Goal: Find specific page/section: Find specific page/section

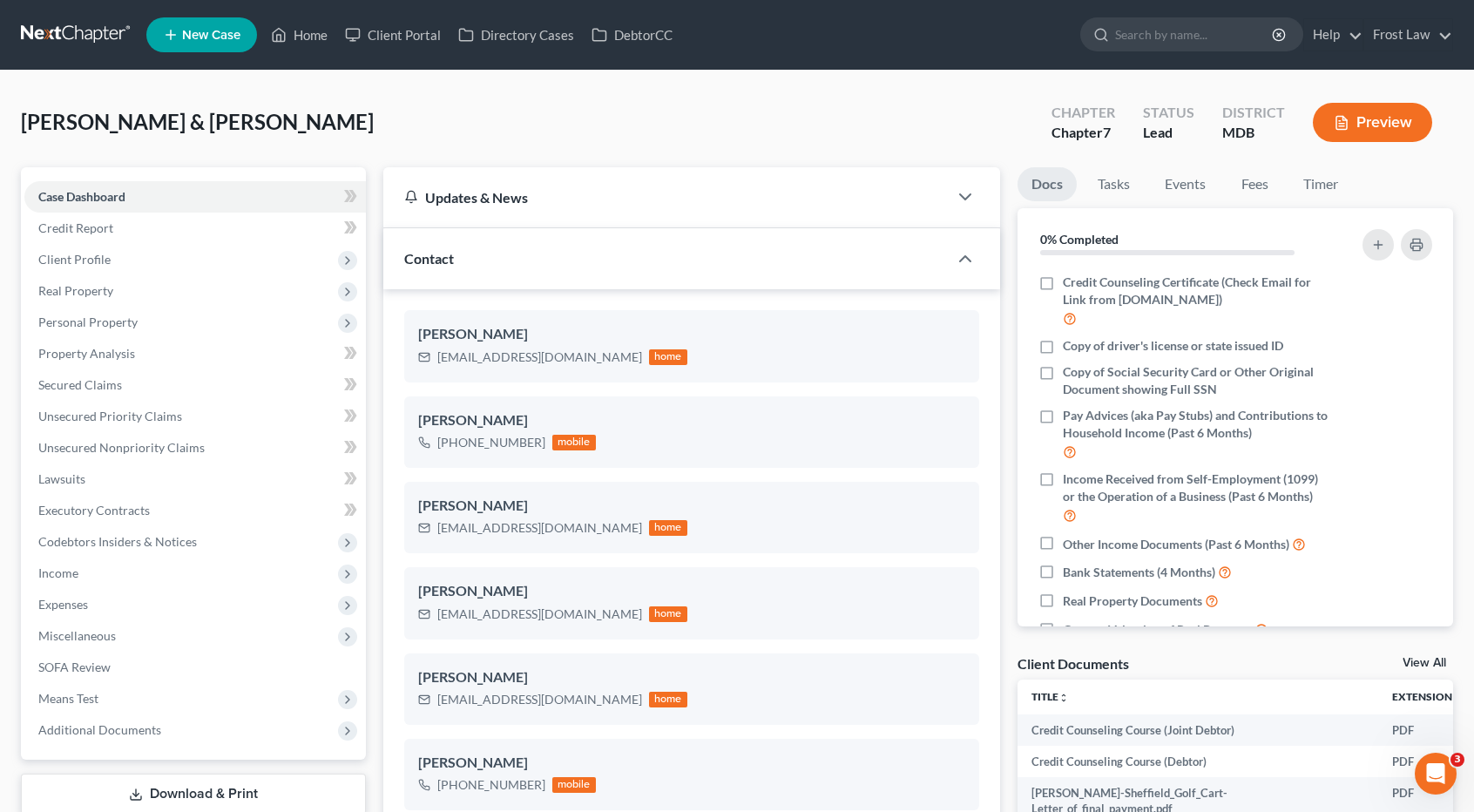
click at [95, 29] on link at bounding box center [76, 35] width 111 height 32
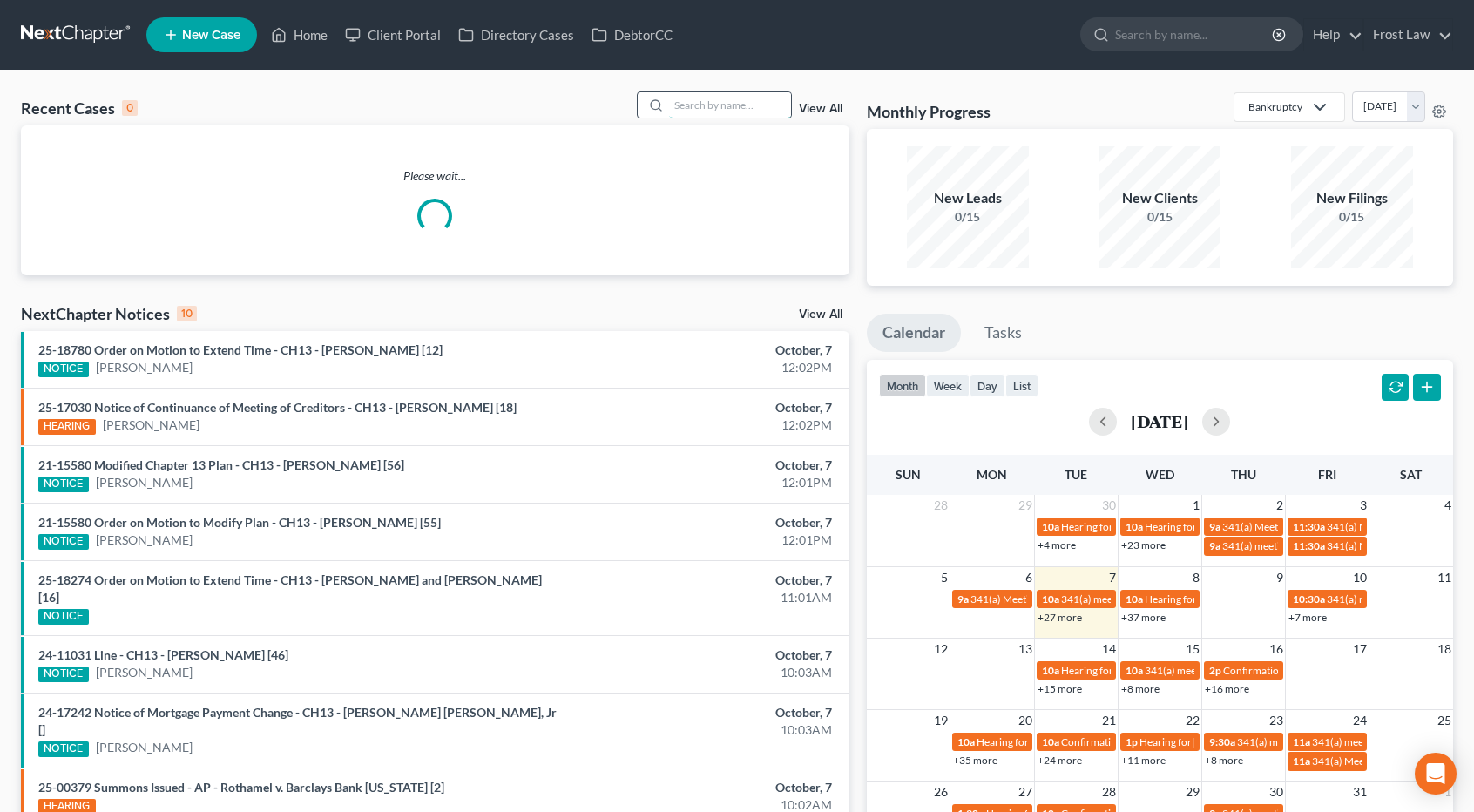
click at [691, 99] on input "search" at bounding box center [729, 105] width 122 height 25
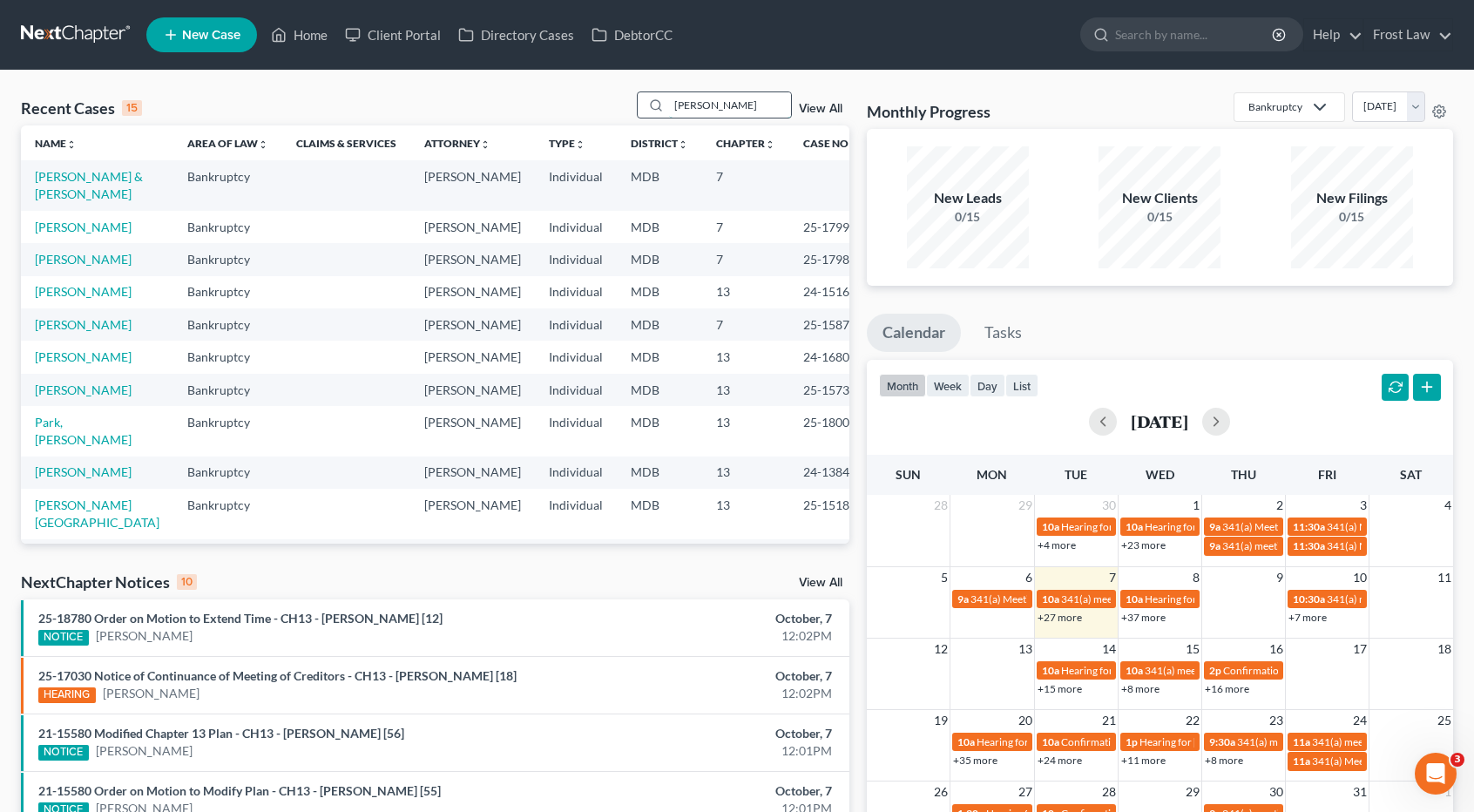
type input "hilliard"
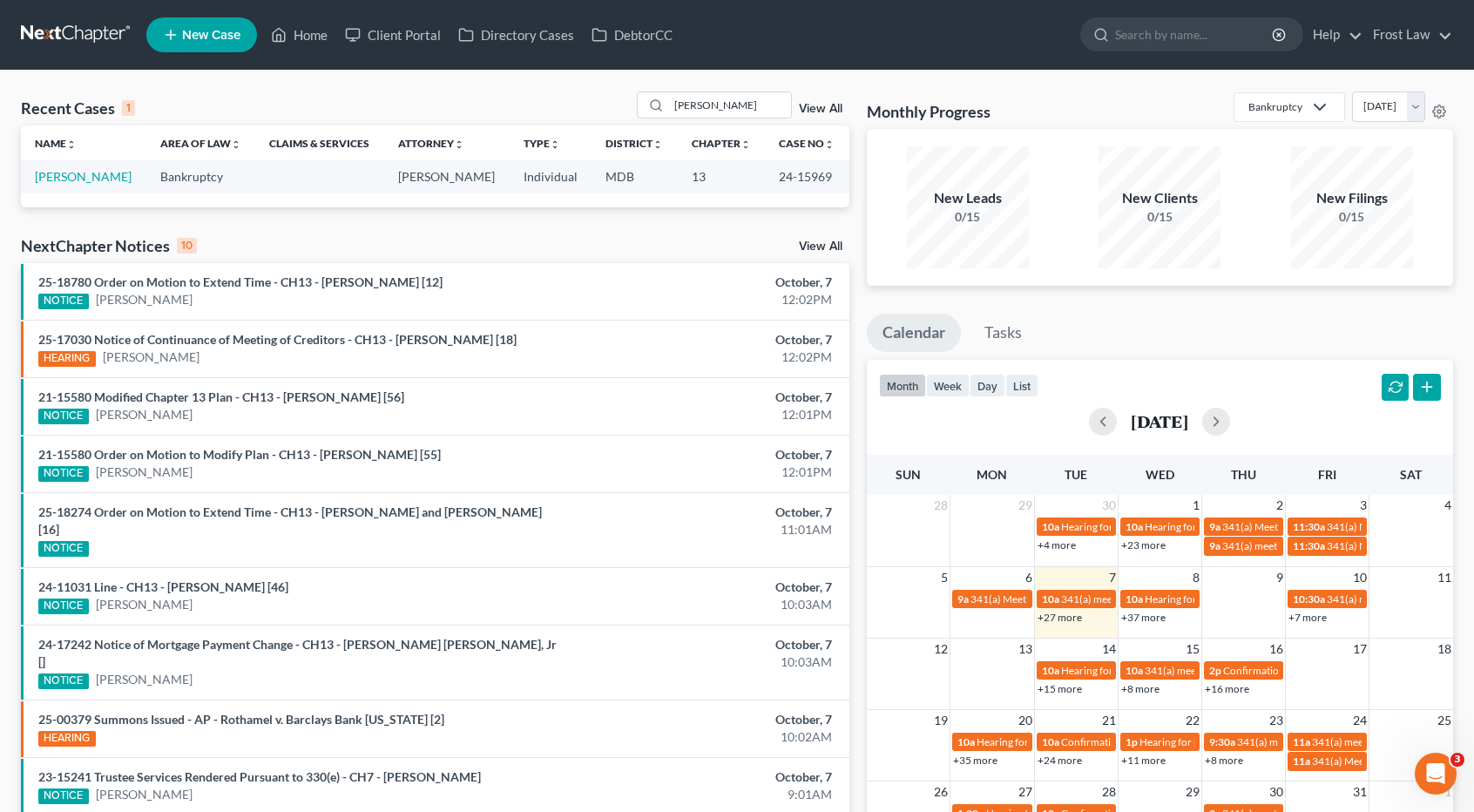
click at [105, 168] on td "[PERSON_NAME]" at bounding box center [83, 176] width 125 height 32
click at [104, 173] on link "Hilliard, Omar Bien" at bounding box center [83, 176] width 96 height 15
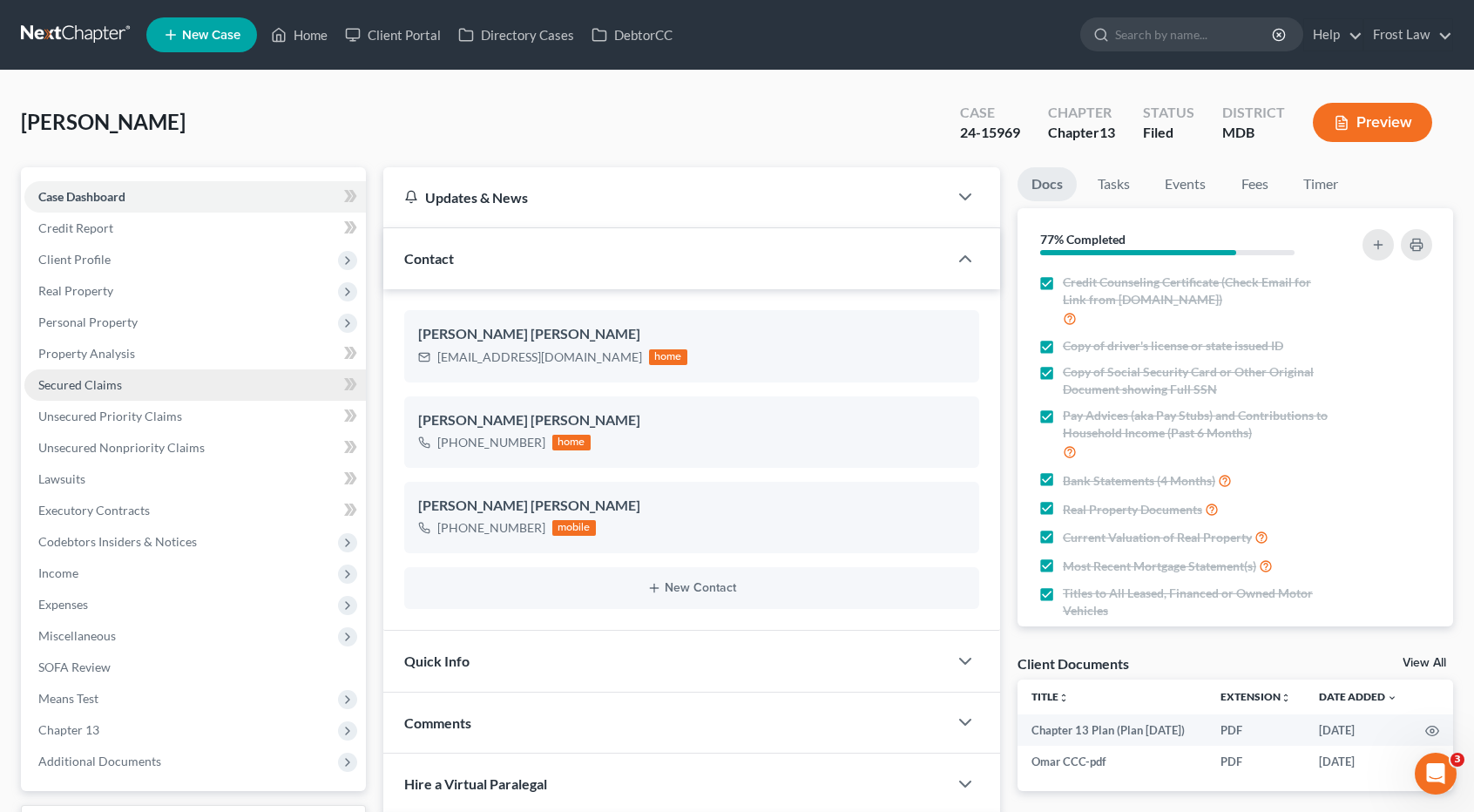
click at [129, 381] on link "Secured Claims" at bounding box center [195, 385] width 341 height 32
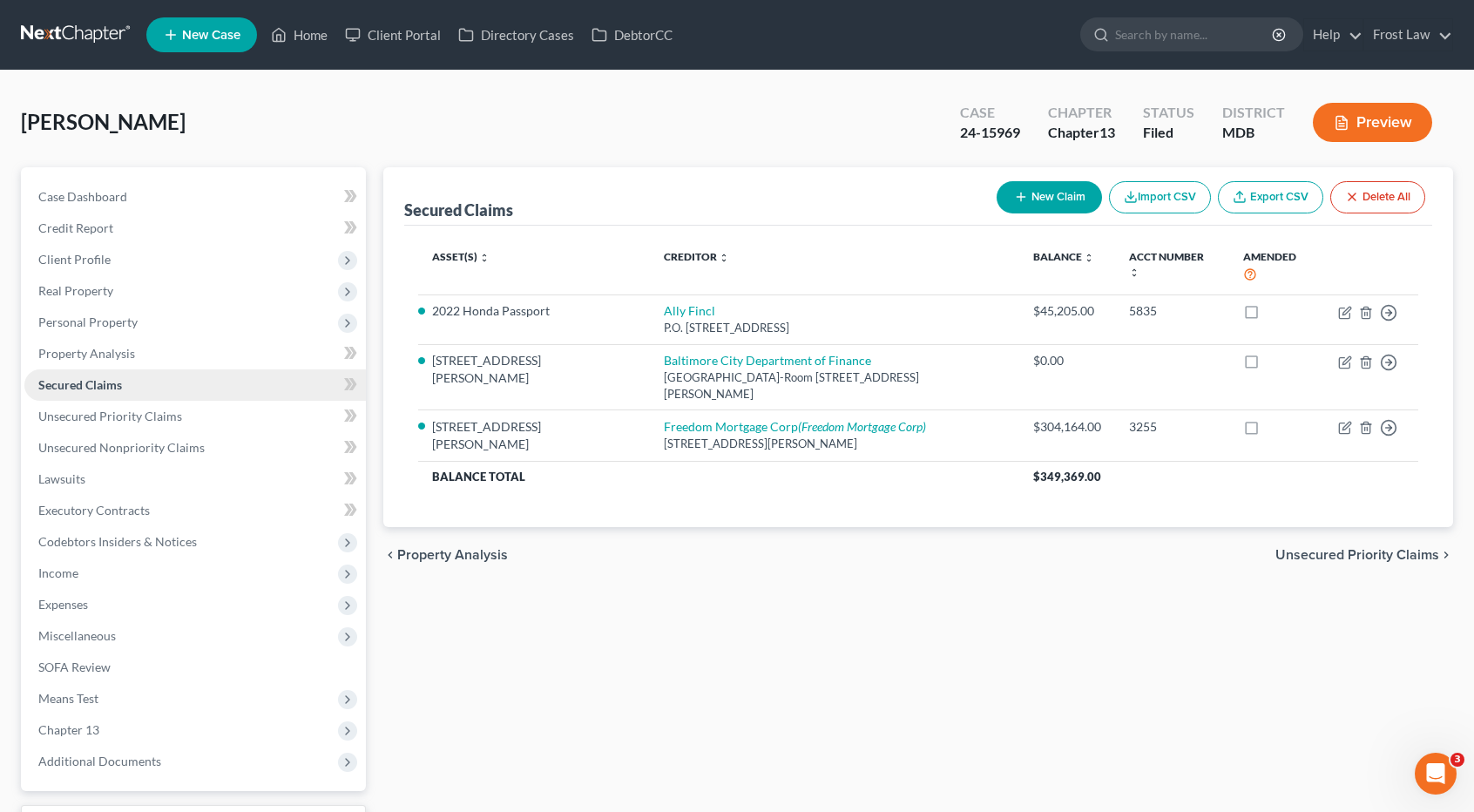
click at [129, 376] on link "Secured Claims" at bounding box center [195, 385] width 341 height 32
click at [128, 409] on span "Unsecured Priority Claims" at bounding box center [110, 416] width 144 height 15
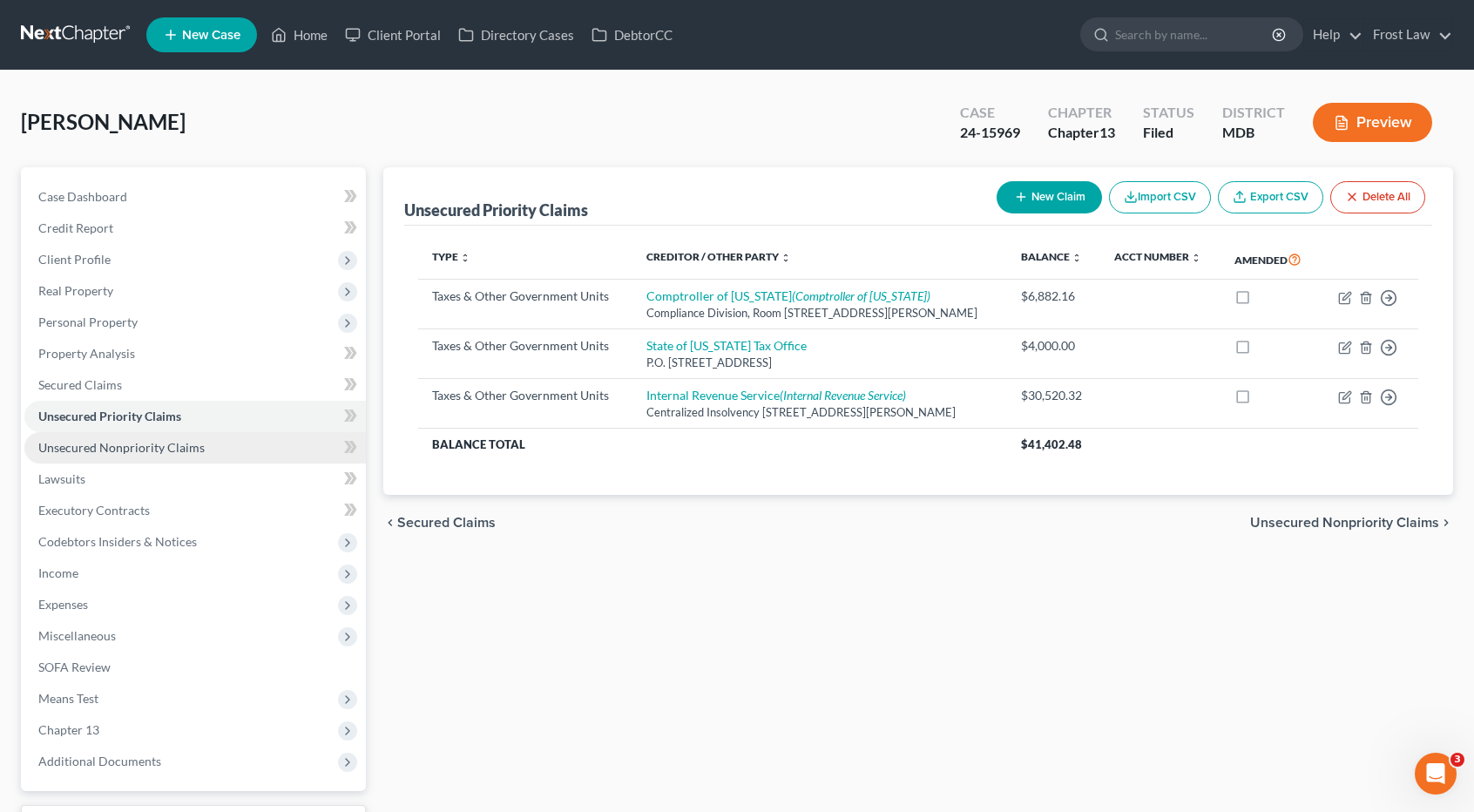
click at [130, 451] on span "Unsecured Nonpriority Claims" at bounding box center [122, 447] width 166 height 15
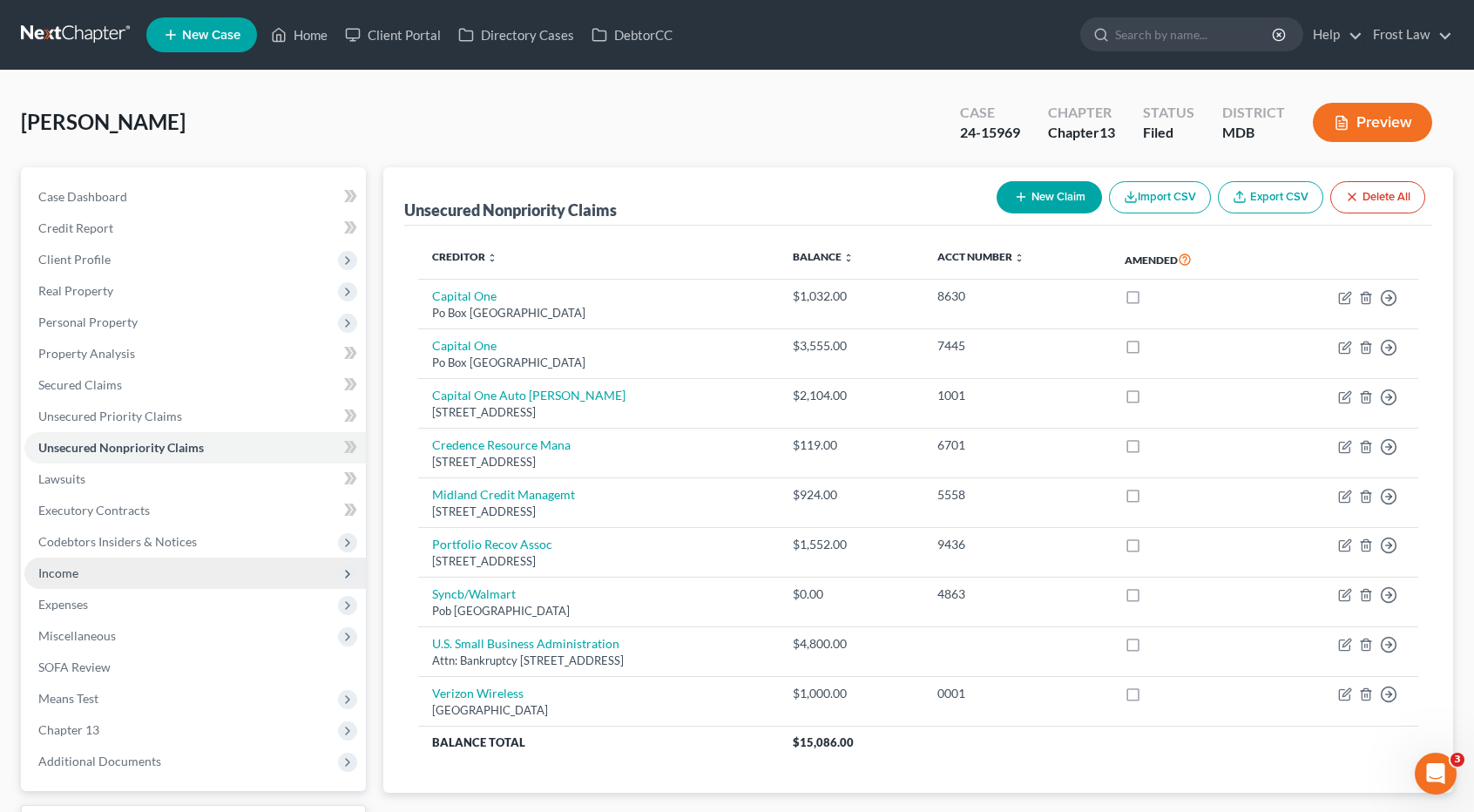
click at [116, 564] on span "Income" at bounding box center [195, 573] width 341 height 32
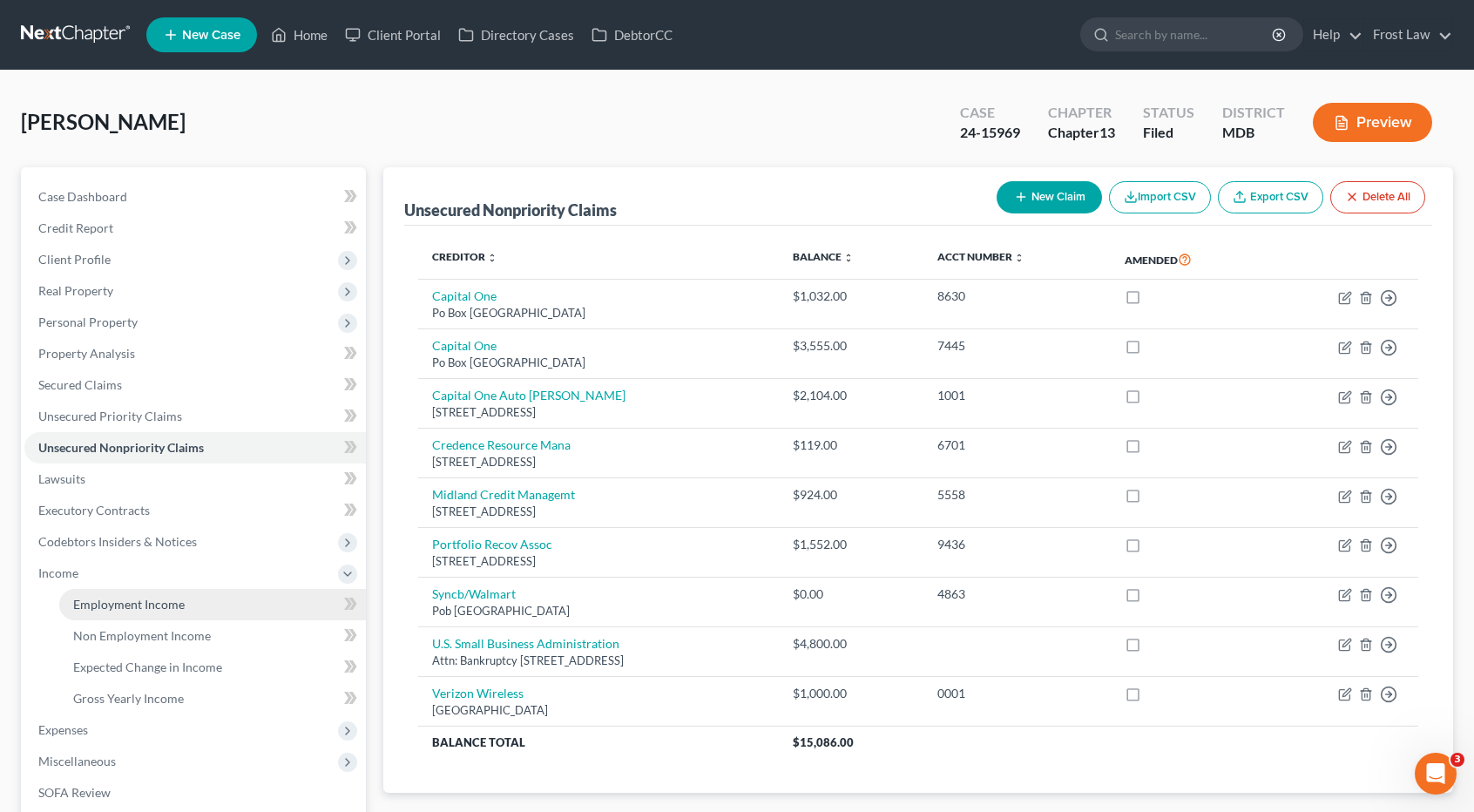
click at [123, 599] on span "Employment Income" at bounding box center [129, 604] width 111 height 15
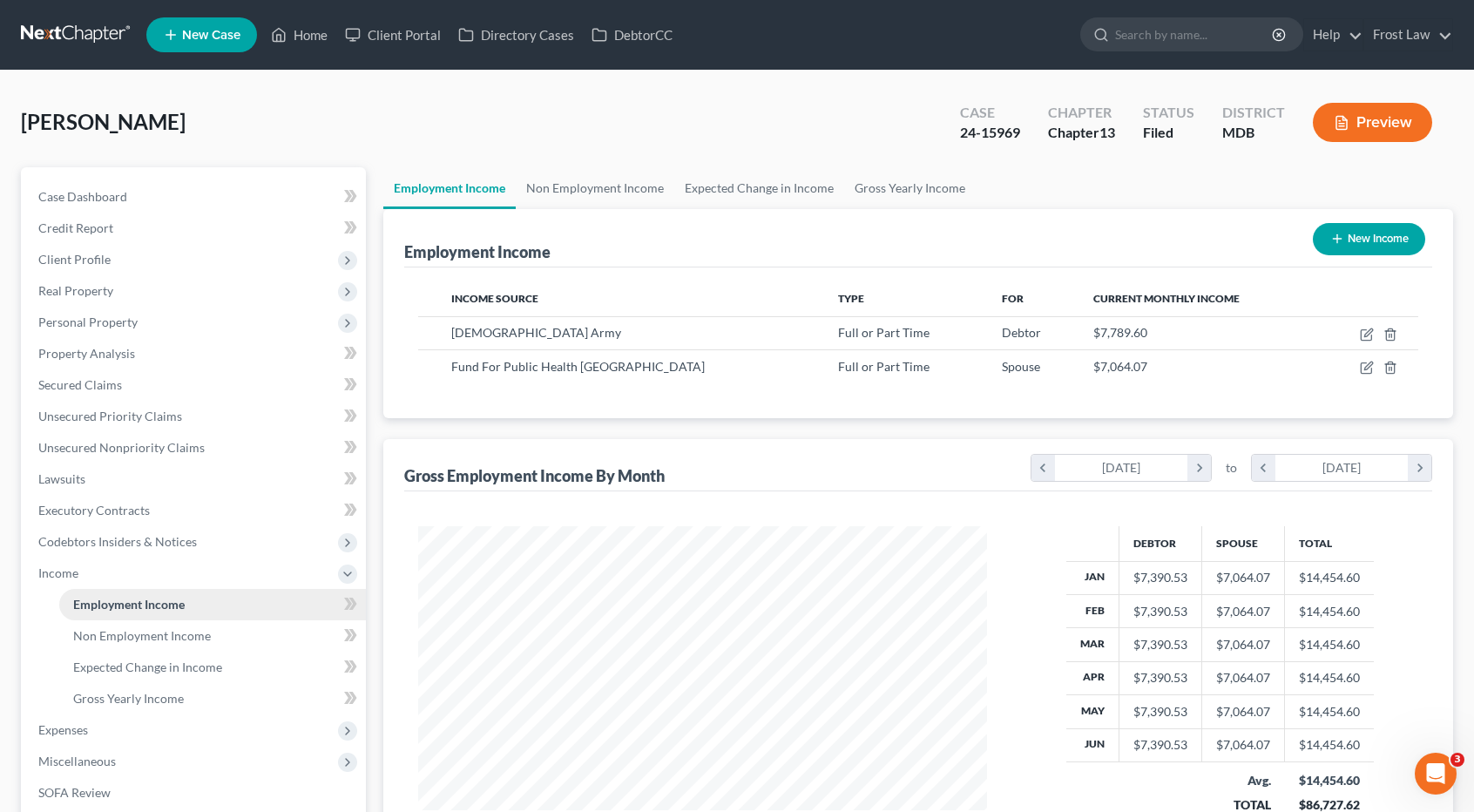
scroll to position [310, 603]
click at [104, 374] on link "Secured Claims" at bounding box center [195, 385] width 341 height 32
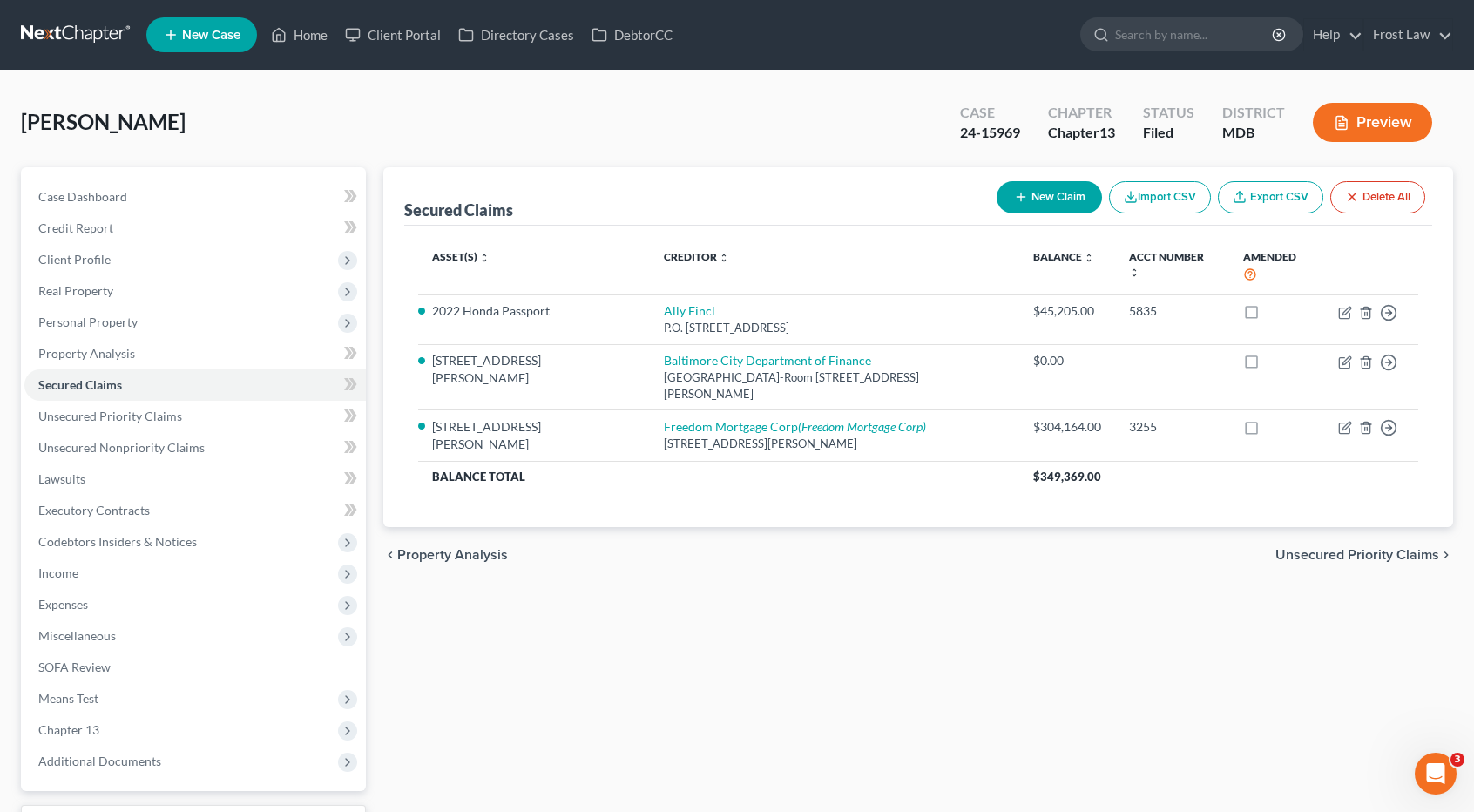
click at [88, 28] on link at bounding box center [76, 35] width 111 height 32
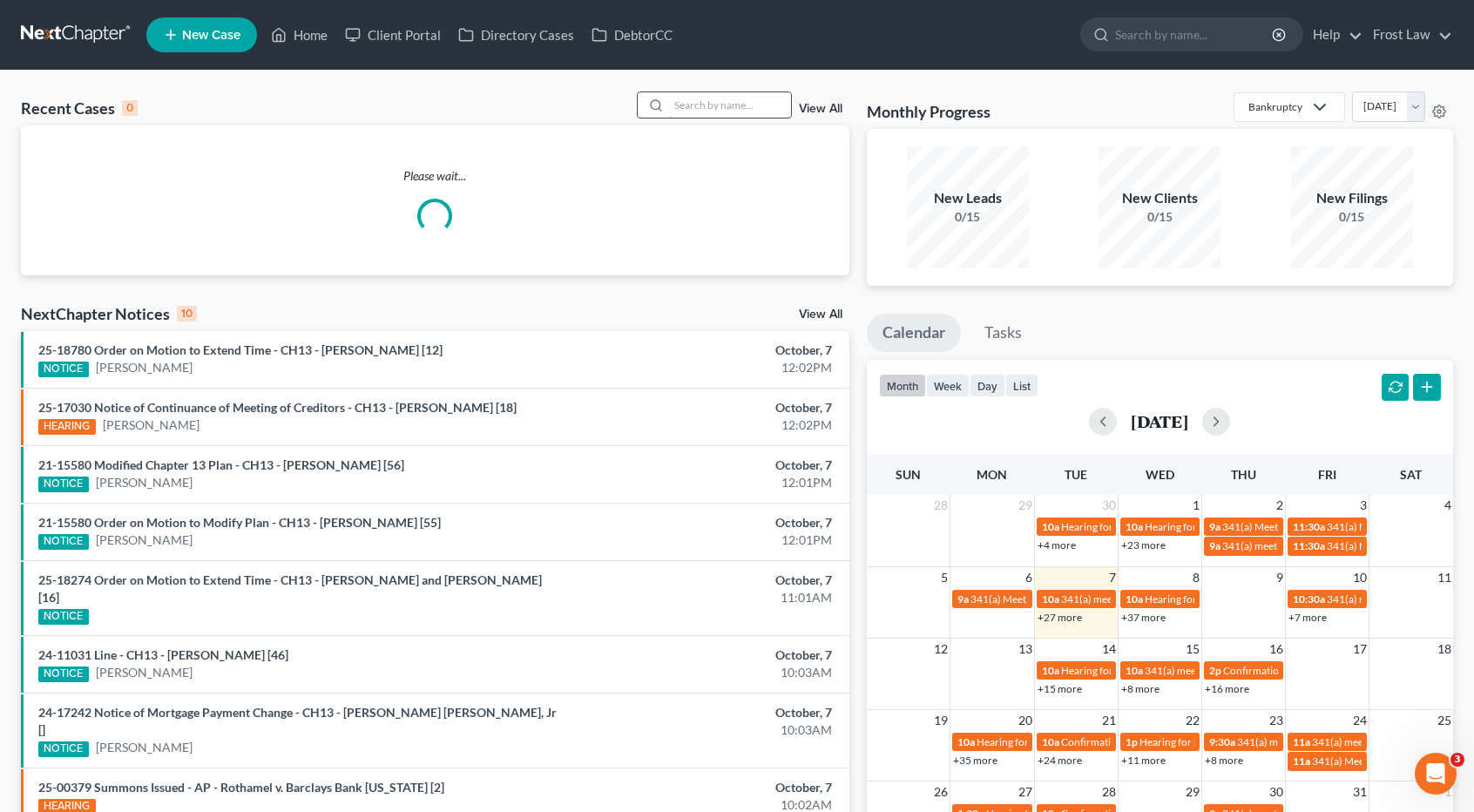
click at [712, 102] on input "search" at bounding box center [729, 105] width 122 height 25
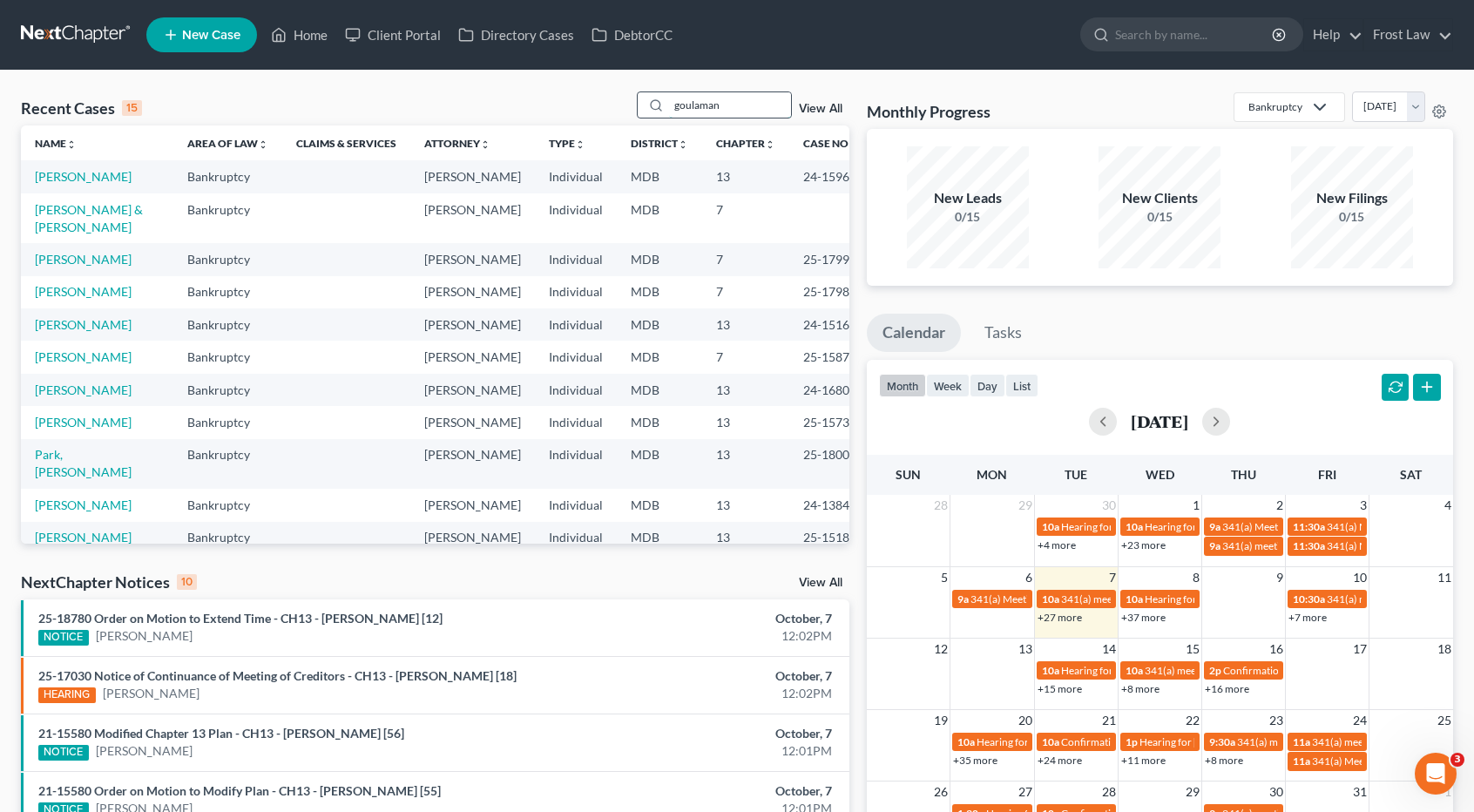
type input "goulaman"
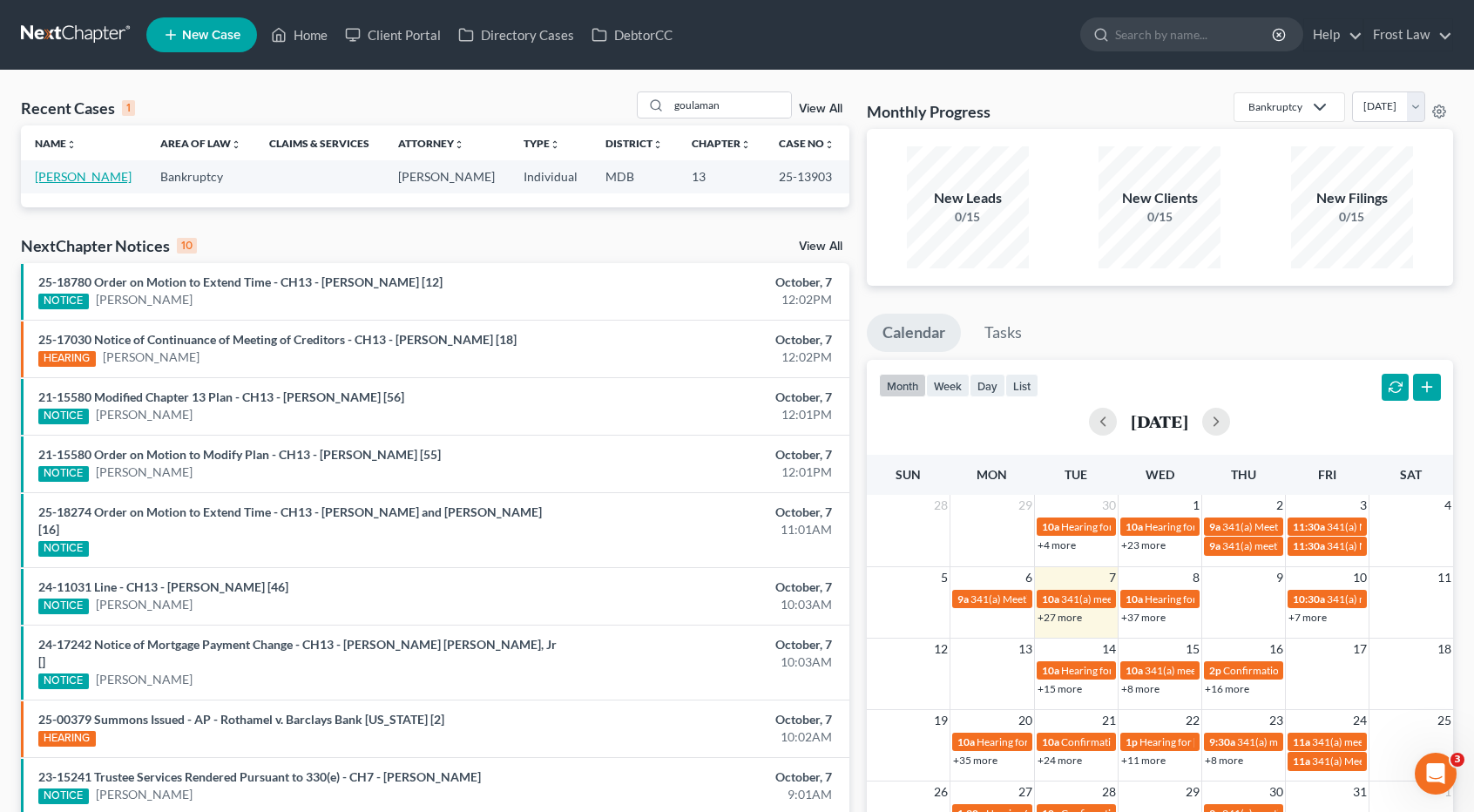
click at [113, 180] on link "[PERSON_NAME]" at bounding box center [83, 176] width 96 height 15
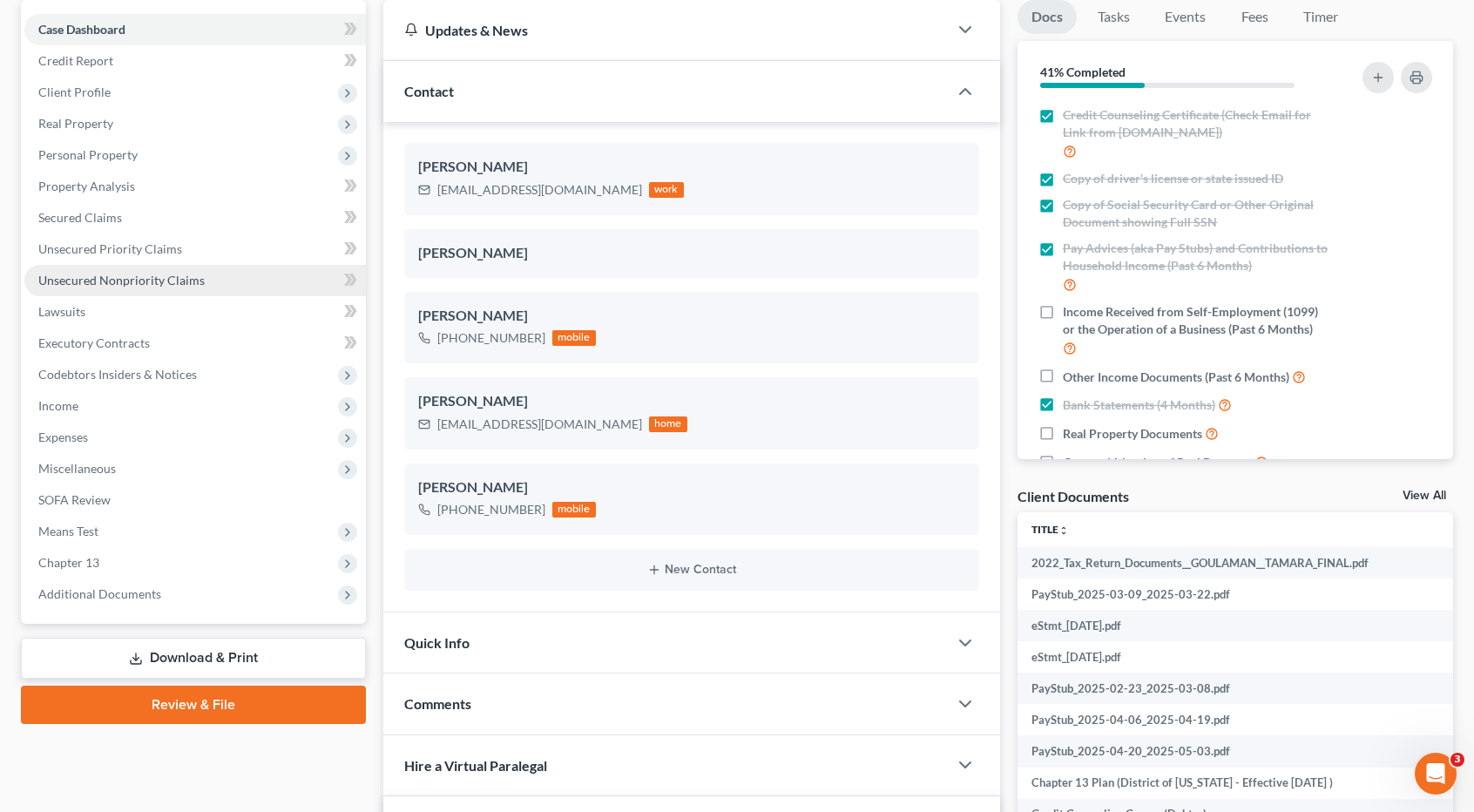
scroll to position [262, 0]
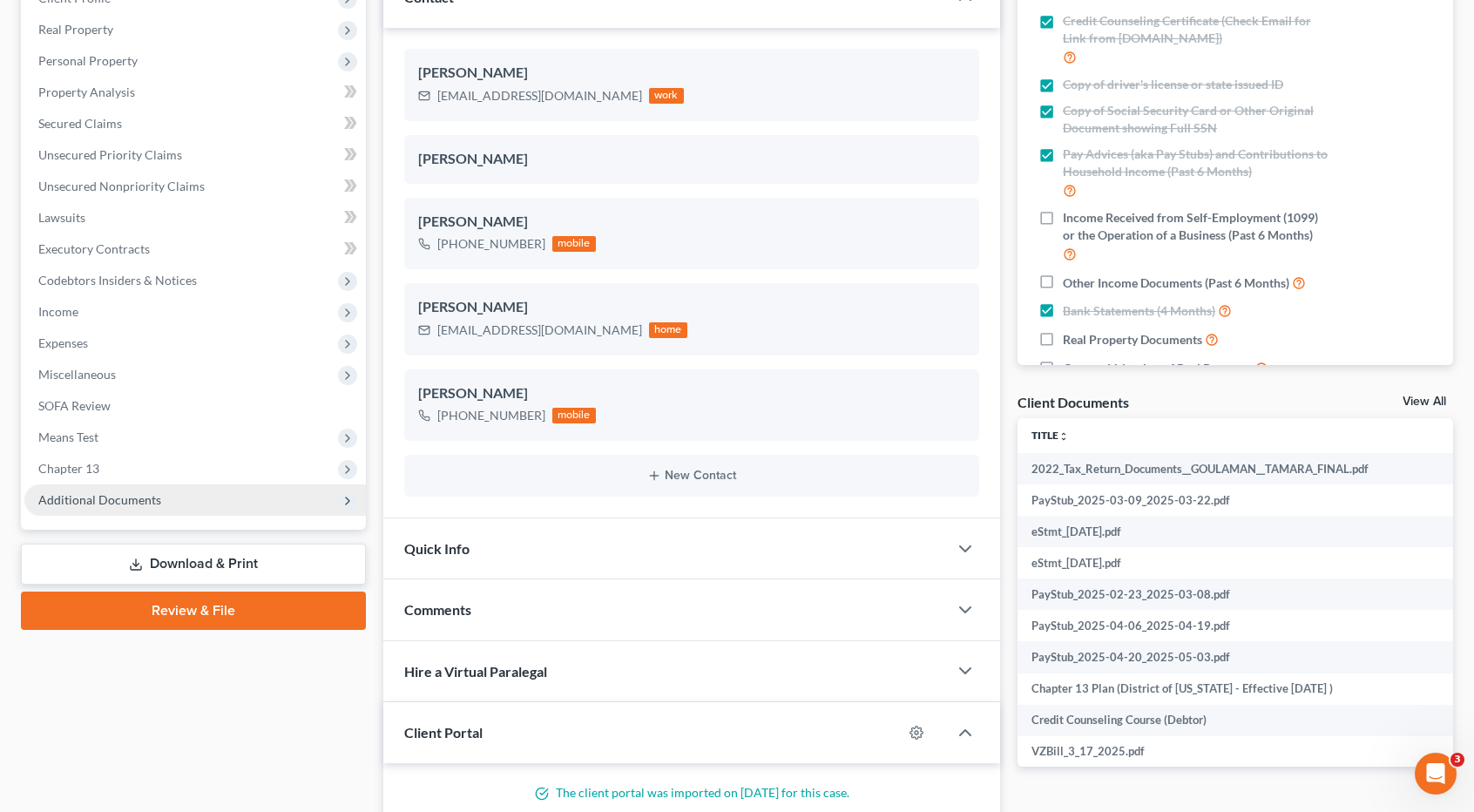
click at [124, 494] on span "Additional Documents" at bounding box center [100, 499] width 123 height 15
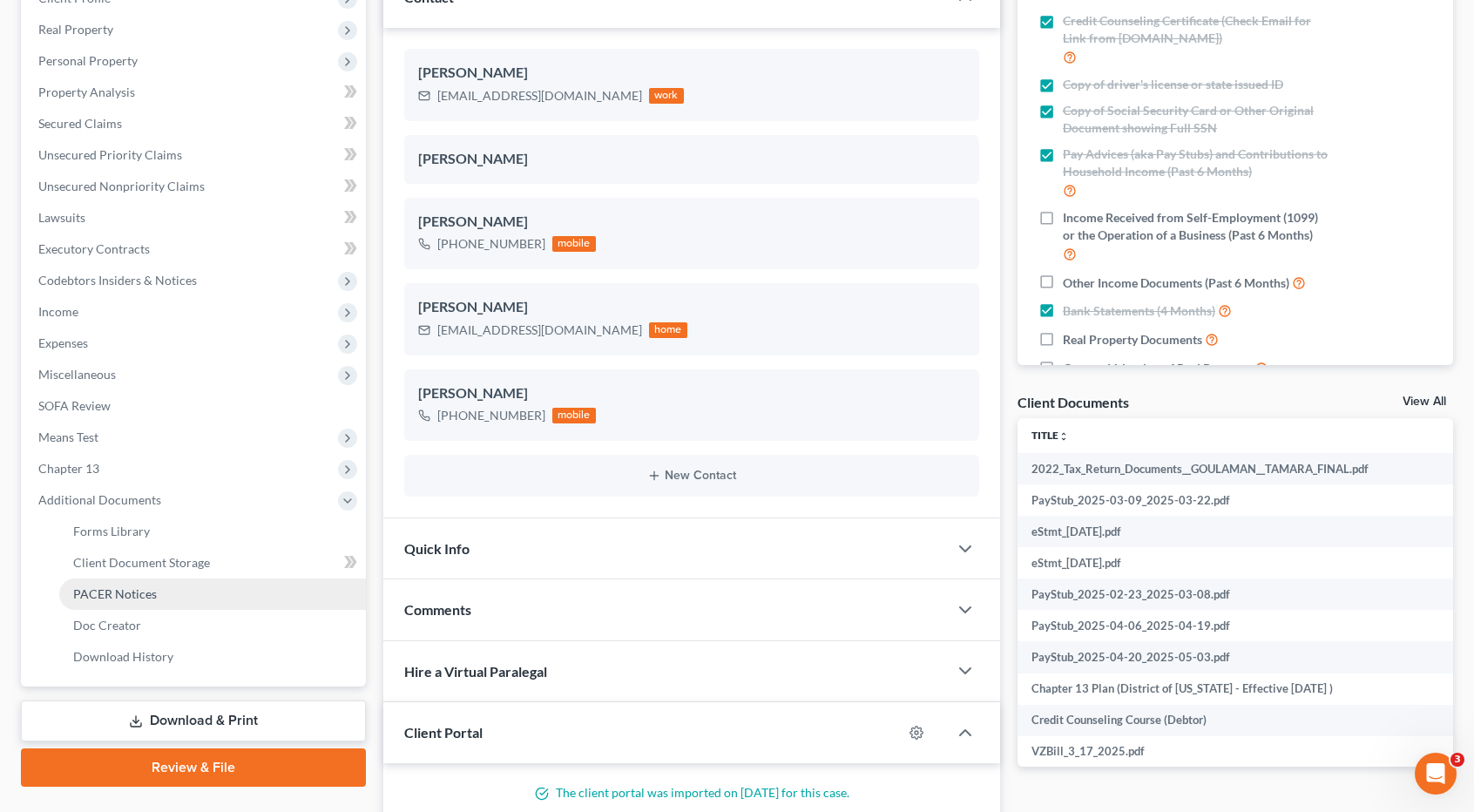
click at [123, 586] on span "PACER Notices" at bounding box center [116, 593] width 84 height 15
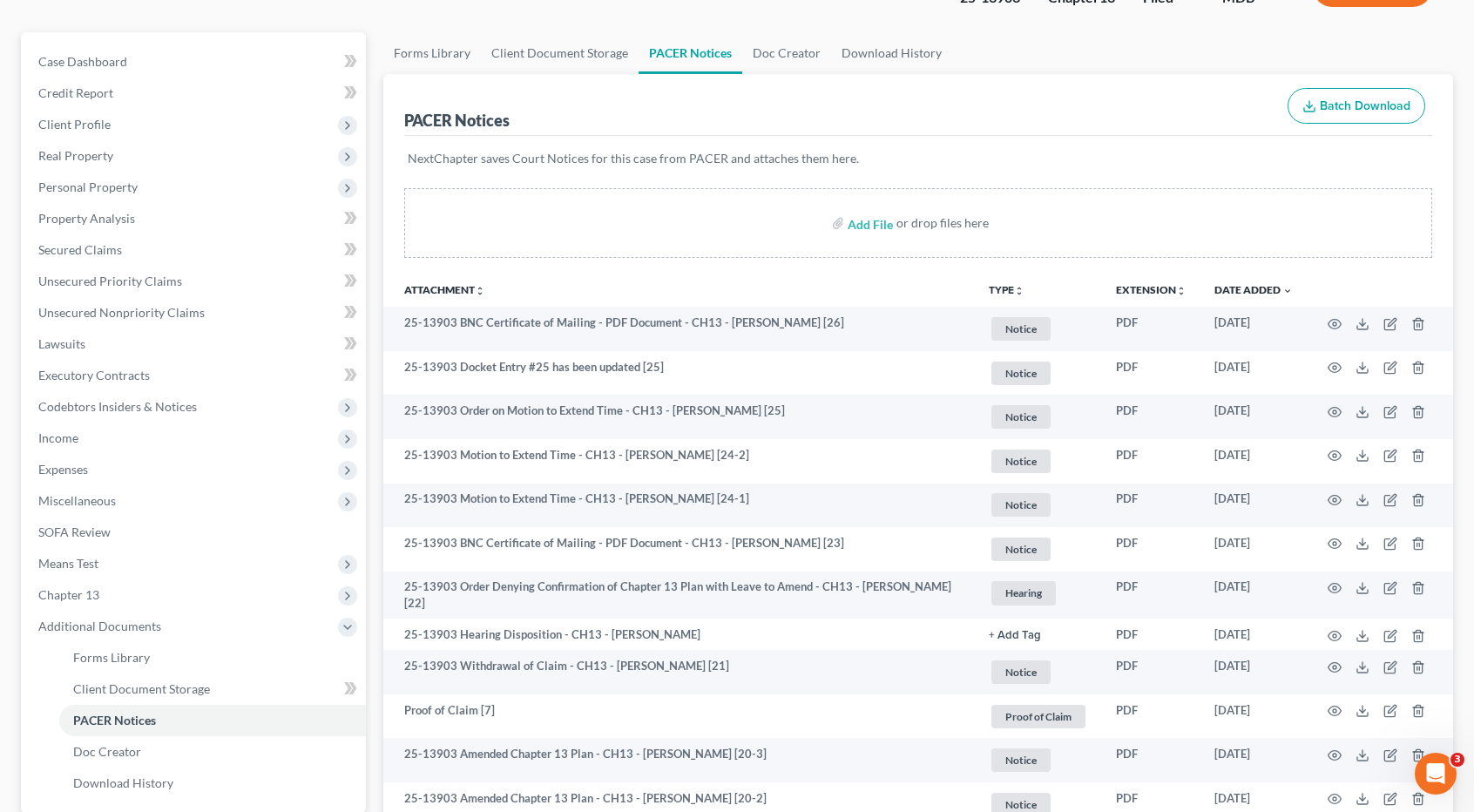
scroll to position [174, 0]
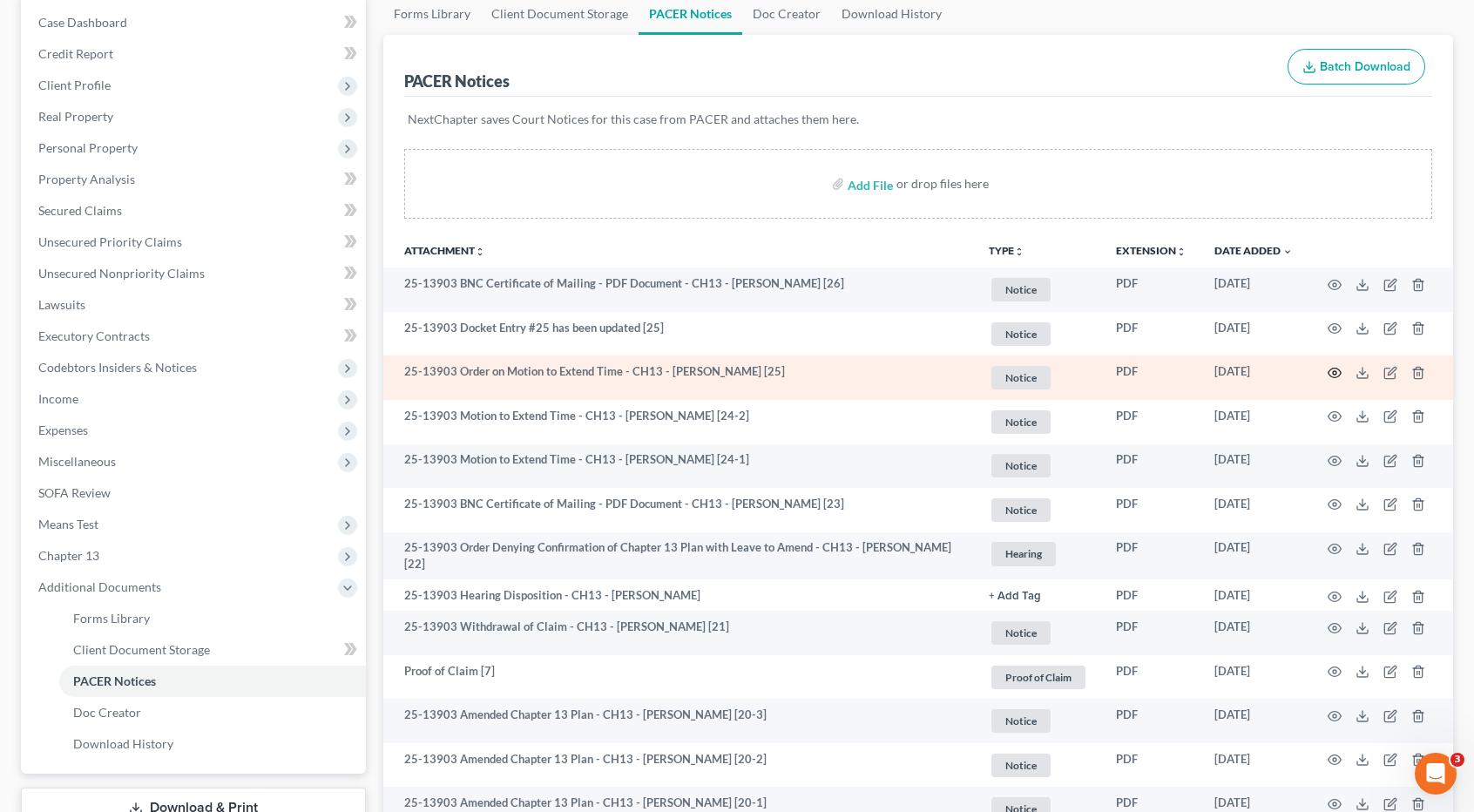
click at [1336, 372] on circle "button" at bounding box center [1335, 373] width 4 height 4
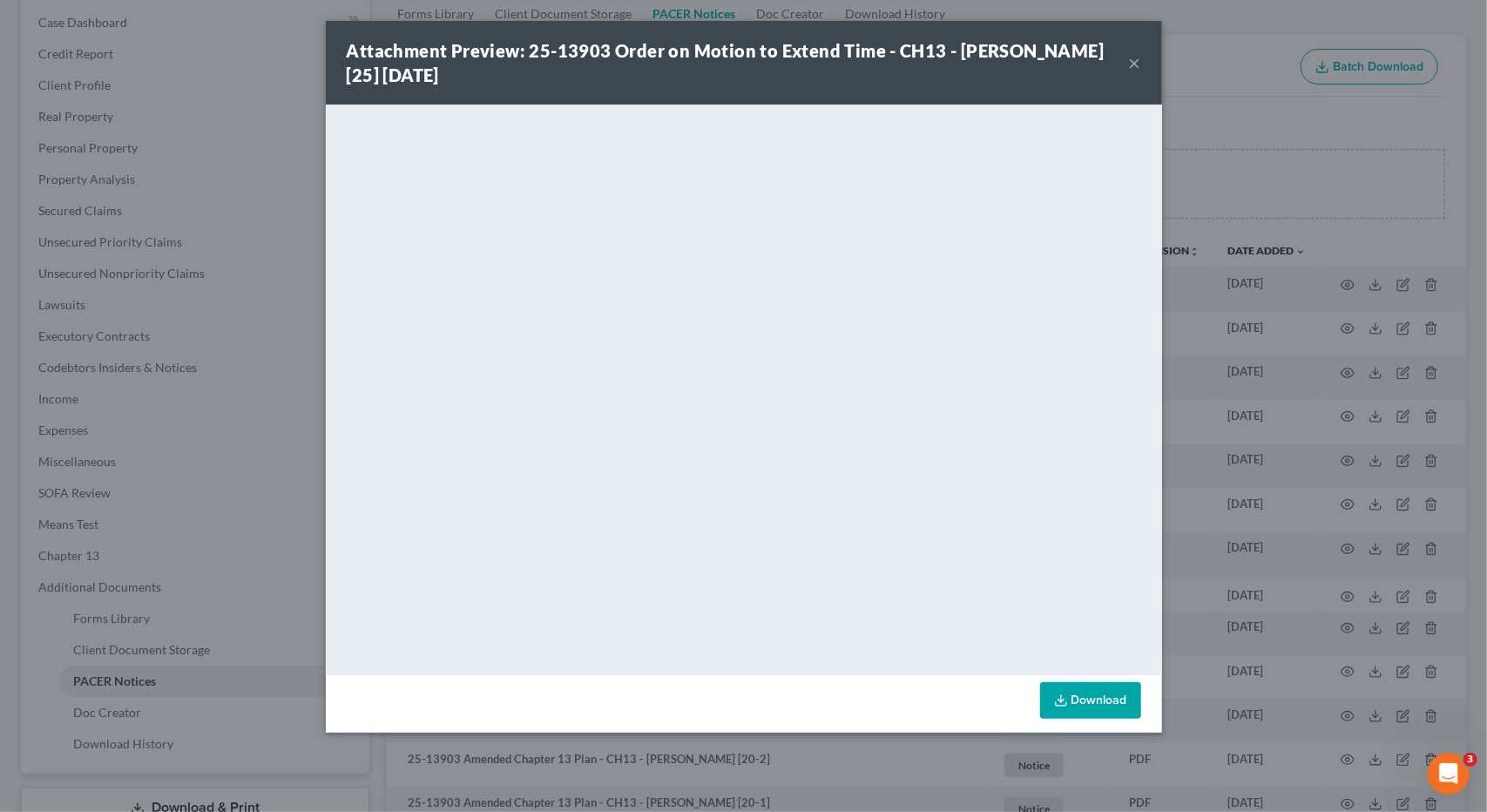
click at [1132, 64] on button "×" at bounding box center [1135, 63] width 12 height 21
